Goal: Task Accomplishment & Management: Complete application form

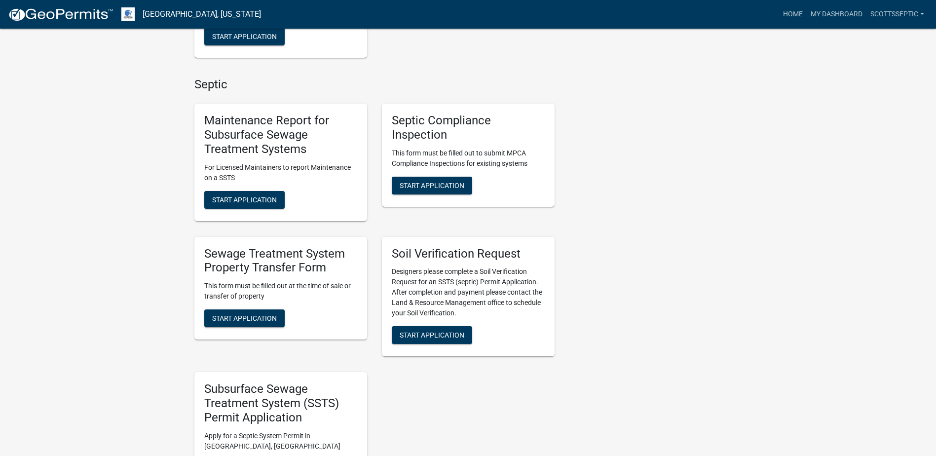
scroll to position [592, 0]
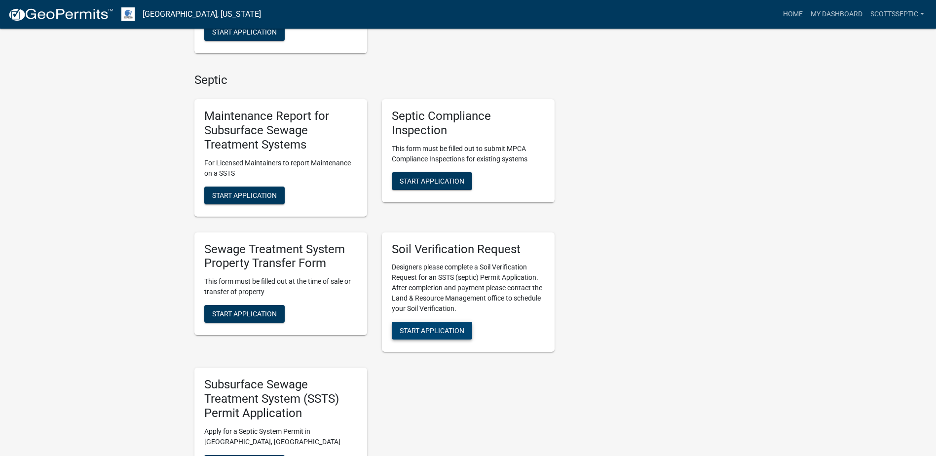
click at [443, 323] on button "Start Application" at bounding box center [432, 331] width 80 height 18
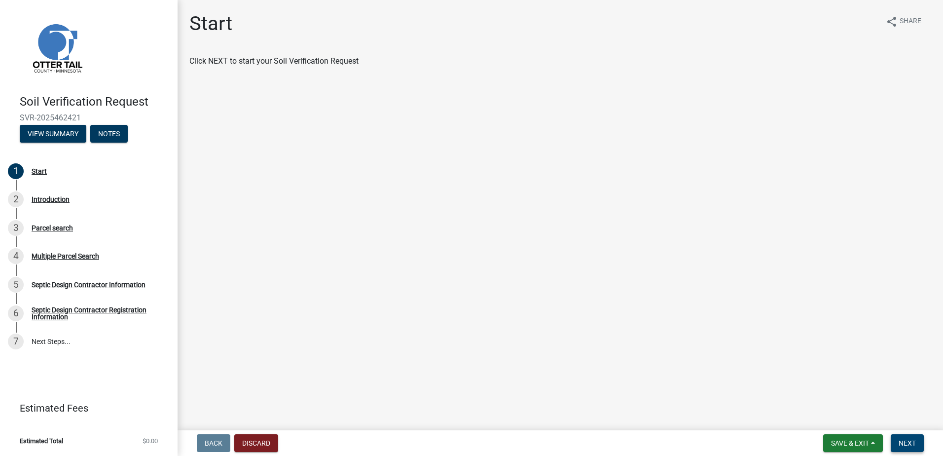
click at [904, 447] on button "Next" at bounding box center [907, 443] width 33 height 18
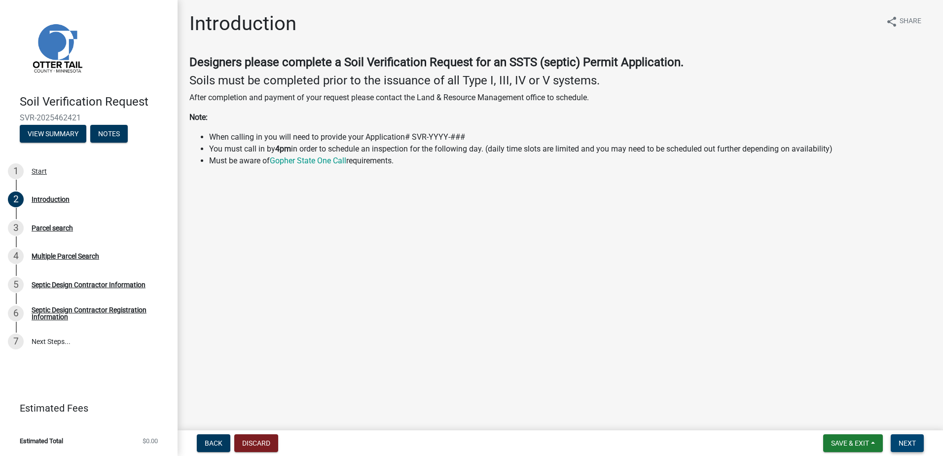
click at [909, 448] on button "Next" at bounding box center [907, 443] width 33 height 18
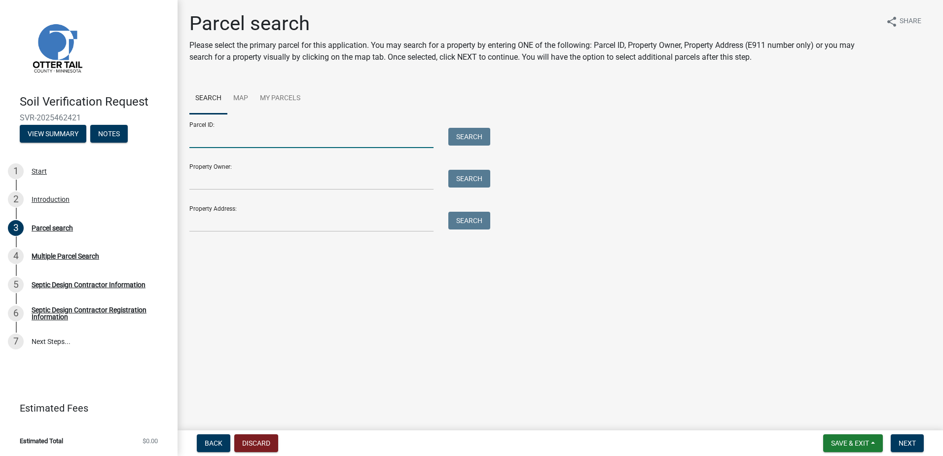
click at [233, 136] on input "Parcel ID:" at bounding box center [311, 138] width 244 height 20
type input "54000990263000"
click at [456, 138] on button "Search" at bounding box center [469, 137] width 42 height 18
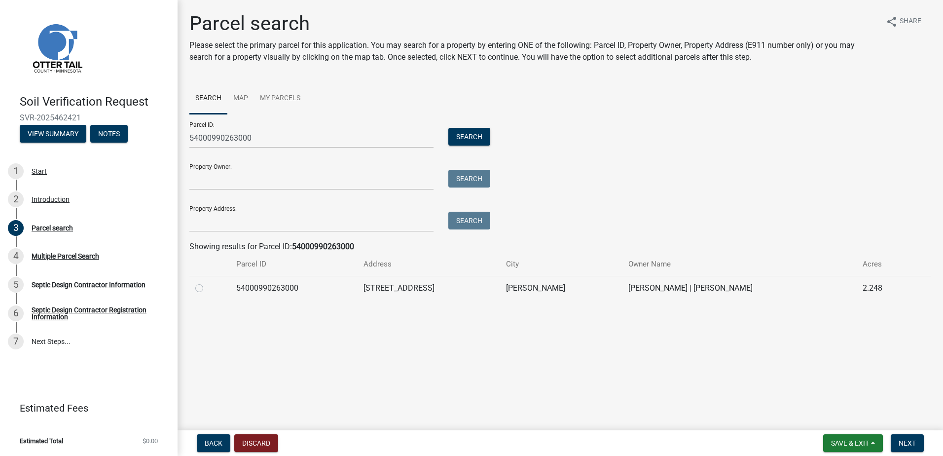
click at [207, 282] on label at bounding box center [207, 282] width 0 height 0
click at [207, 288] on input "radio" at bounding box center [210, 285] width 6 height 6
radio input "true"
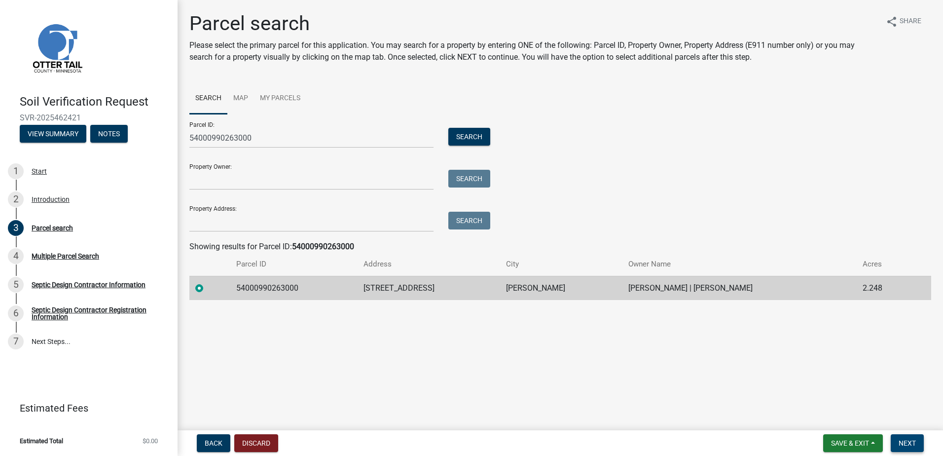
click at [907, 442] on span "Next" at bounding box center [907, 443] width 17 height 8
click at [910, 445] on span "Next" at bounding box center [907, 443] width 17 height 8
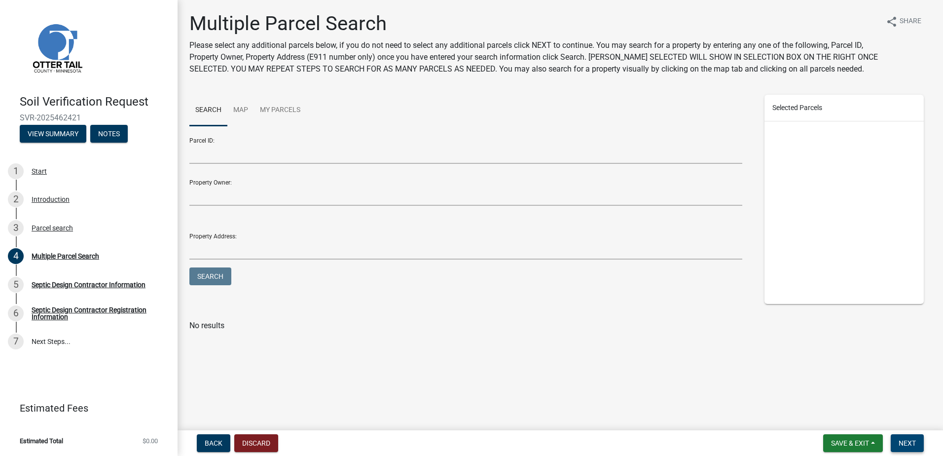
click at [902, 443] on span "Next" at bounding box center [907, 443] width 17 height 8
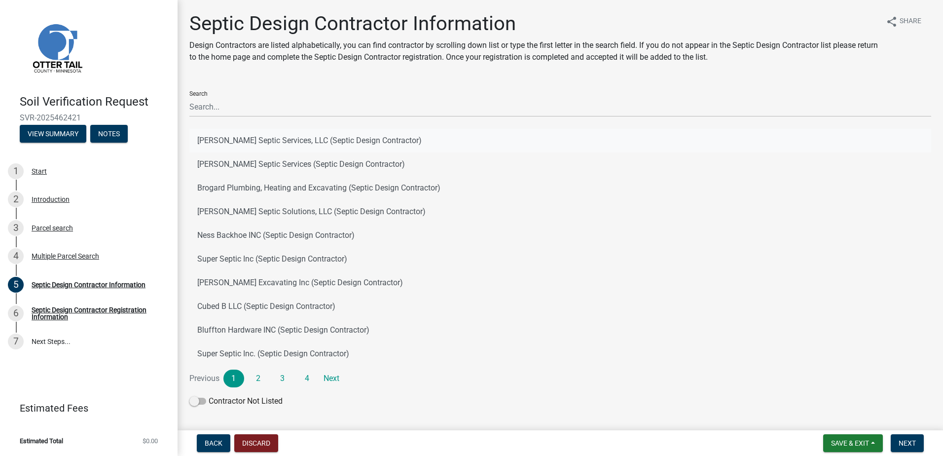
click at [242, 141] on button "[PERSON_NAME] Septic Services, LLC (Septic Design Contractor)" at bounding box center [560, 141] width 742 height 24
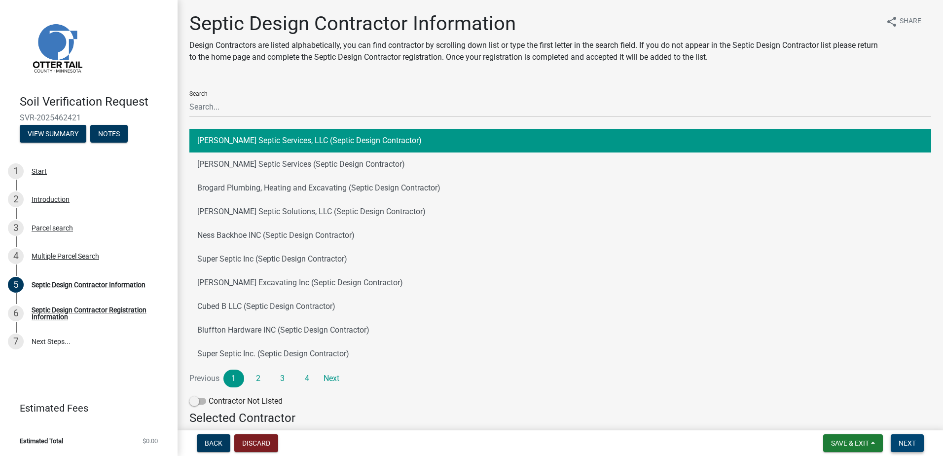
click at [909, 441] on span "Next" at bounding box center [907, 443] width 17 height 8
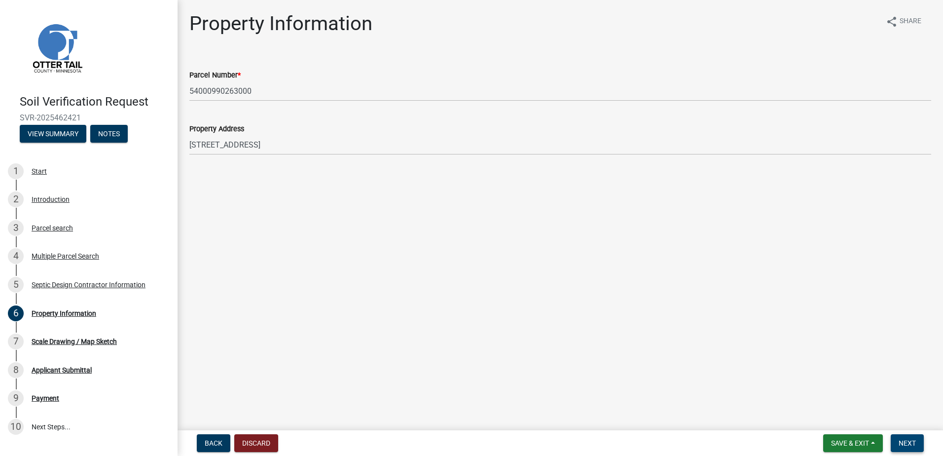
click at [918, 440] on button "Next" at bounding box center [907, 443] width 33 height 18
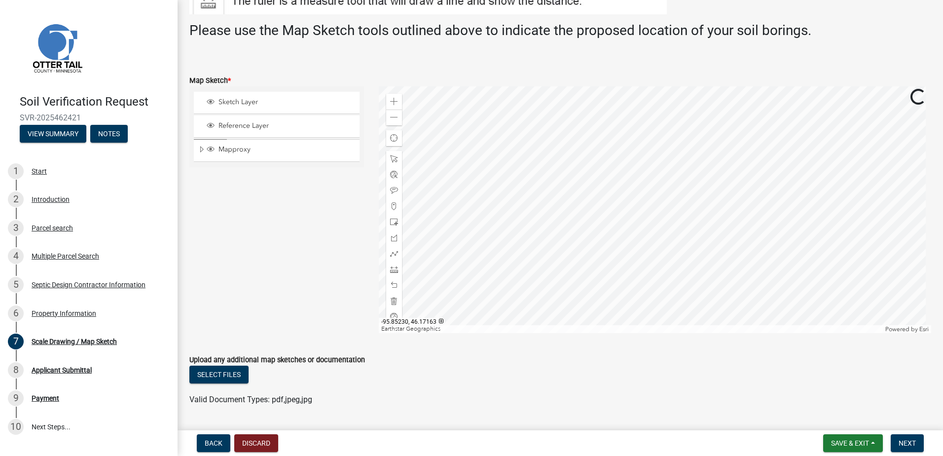
scroll to position [197, 0]
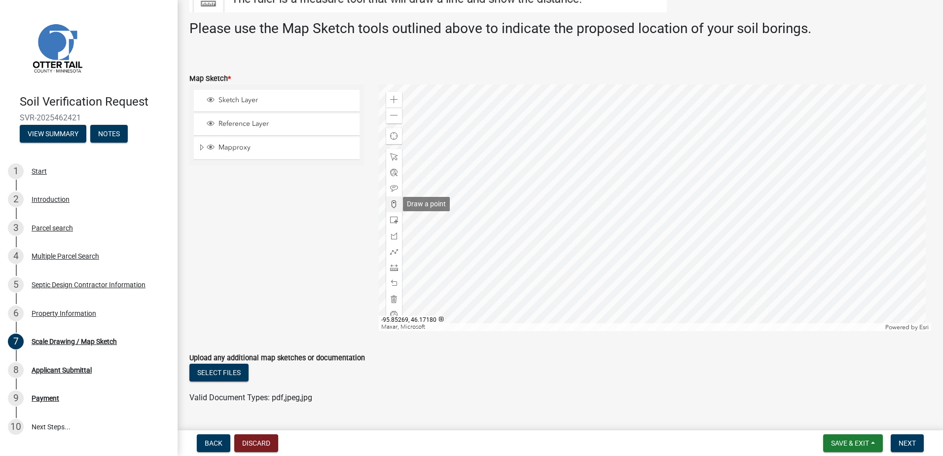
click at [391, 203] on span at bounding box center [394, 204] width 8 height 8
click at [704, 175] on div at bounding box center [655, 207] width 553 height 247
click at [909, 444] on span "Next" at bounding box center [907, 443] width 17 height 8
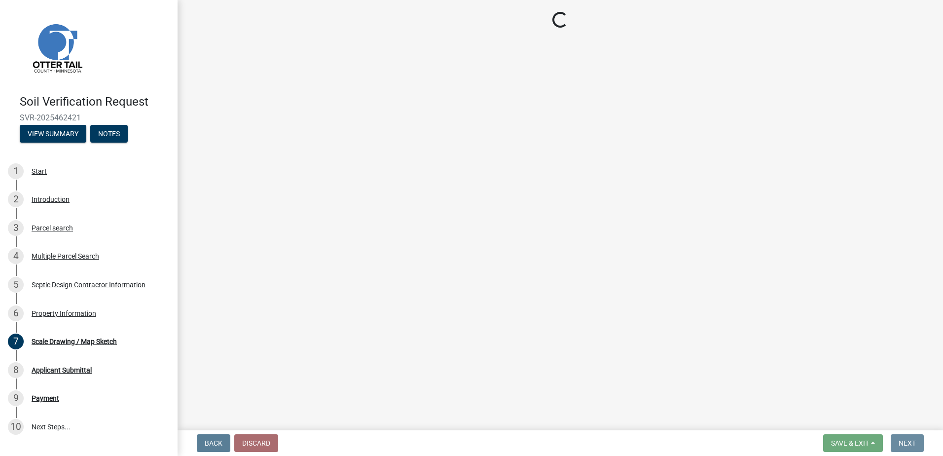
scroll to position [0, 0]
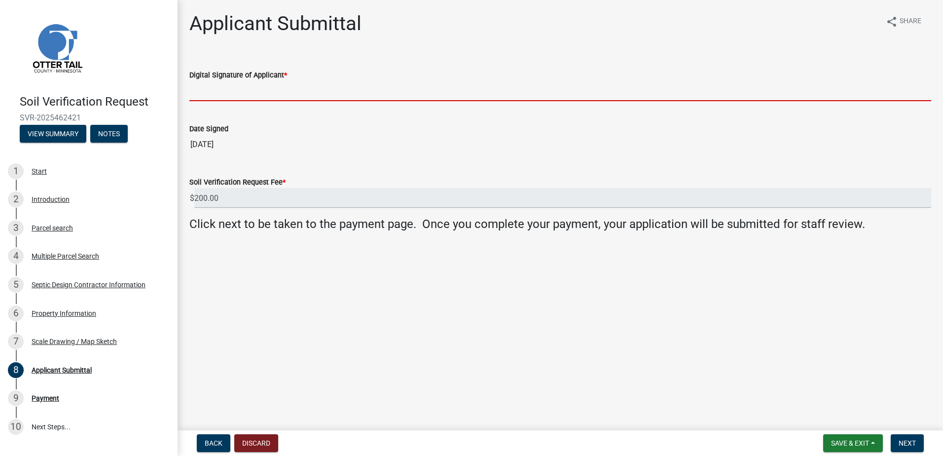
click at [220, 96] on input "Digital Signature of Applicant *" at bounding box center [560, 91] width 742 height 20
type input "[PERSON_NAME]"
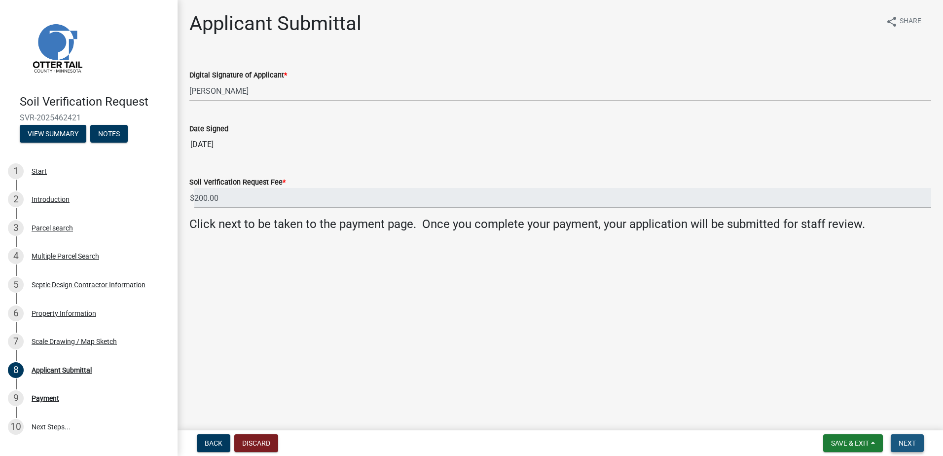
click at [902, 438] on button "Next" at bounding box center [907, 443] width 33 height 18
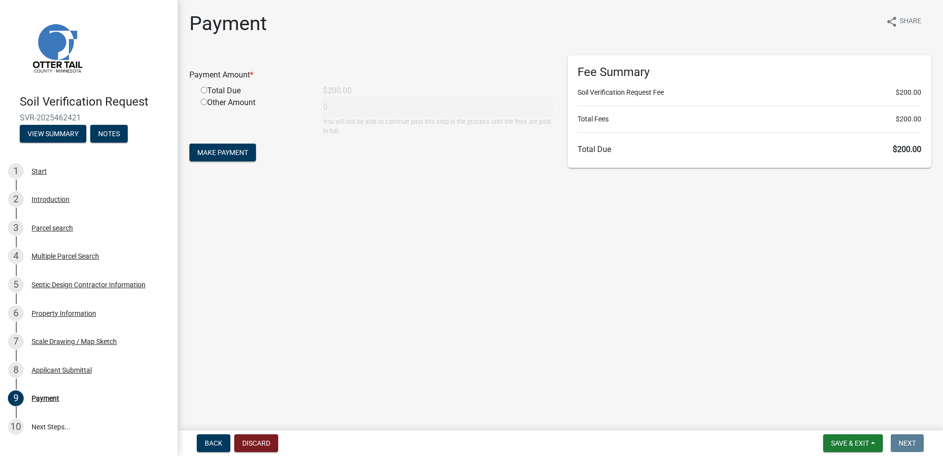
drag, startPoint x: 204, startPoint y: 90, endPoint x: 216, endPoint y: 121, distance: 33.1
click at [204, 90] on input "radio" at bounding box center [204, 90] width 6 height 6
radio input "true"
type input "200"
click at [223, 152] on span "Make Payment" at bounding box center [222, 152] width 51 height 8
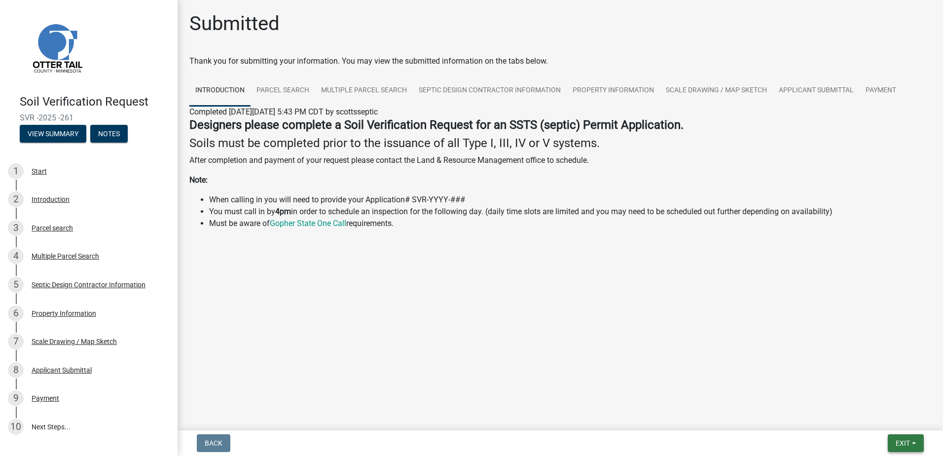
click at [917, 439] on button "Exit" at bounding box center [906, 443] width 36 height 18
click at [878, 416] on button "Save & Exit" at bounding box center [884, 417] width 79 height 24
